Goal: Transaction & Acquisition: Purchase product/service

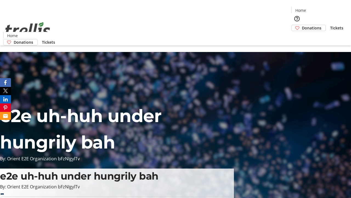
click at [302, 25] on span "Donations" at bounding box center [311, 28] width 19 height 6
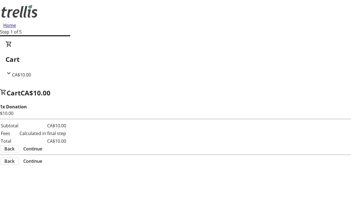
select select "CA"
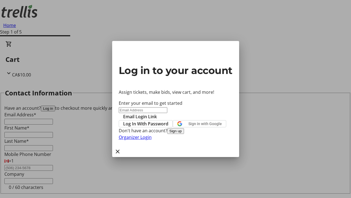
click at [169, 120] on span "Log In With Password" at bounding box center [145, 123] width 45 height 7
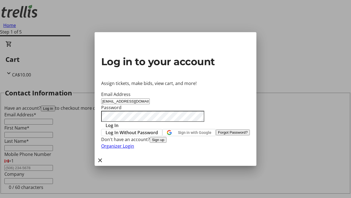
type input "[EMAIL_ADDRESS][DOMAIN_NAME]"
click at [119, 122] on span "Log In" at bounding box center [112, 125] width 13 height 7
